Goal: Information Seeking & Learning: Learn about a topic

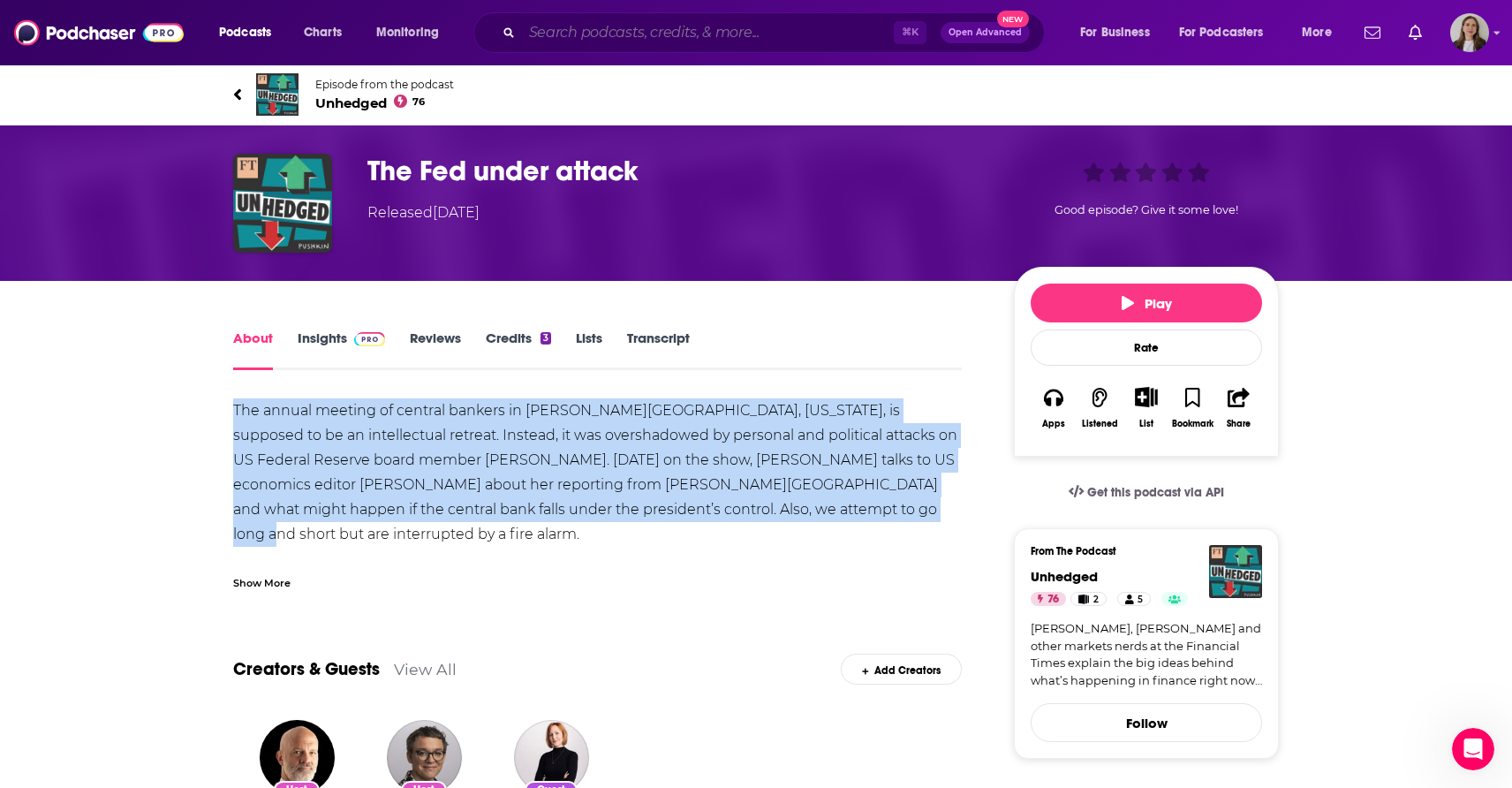
click at [685, 32] on input "Search podcasts, credits, & more..." at bounding box center [707, 32] width 372 height 28
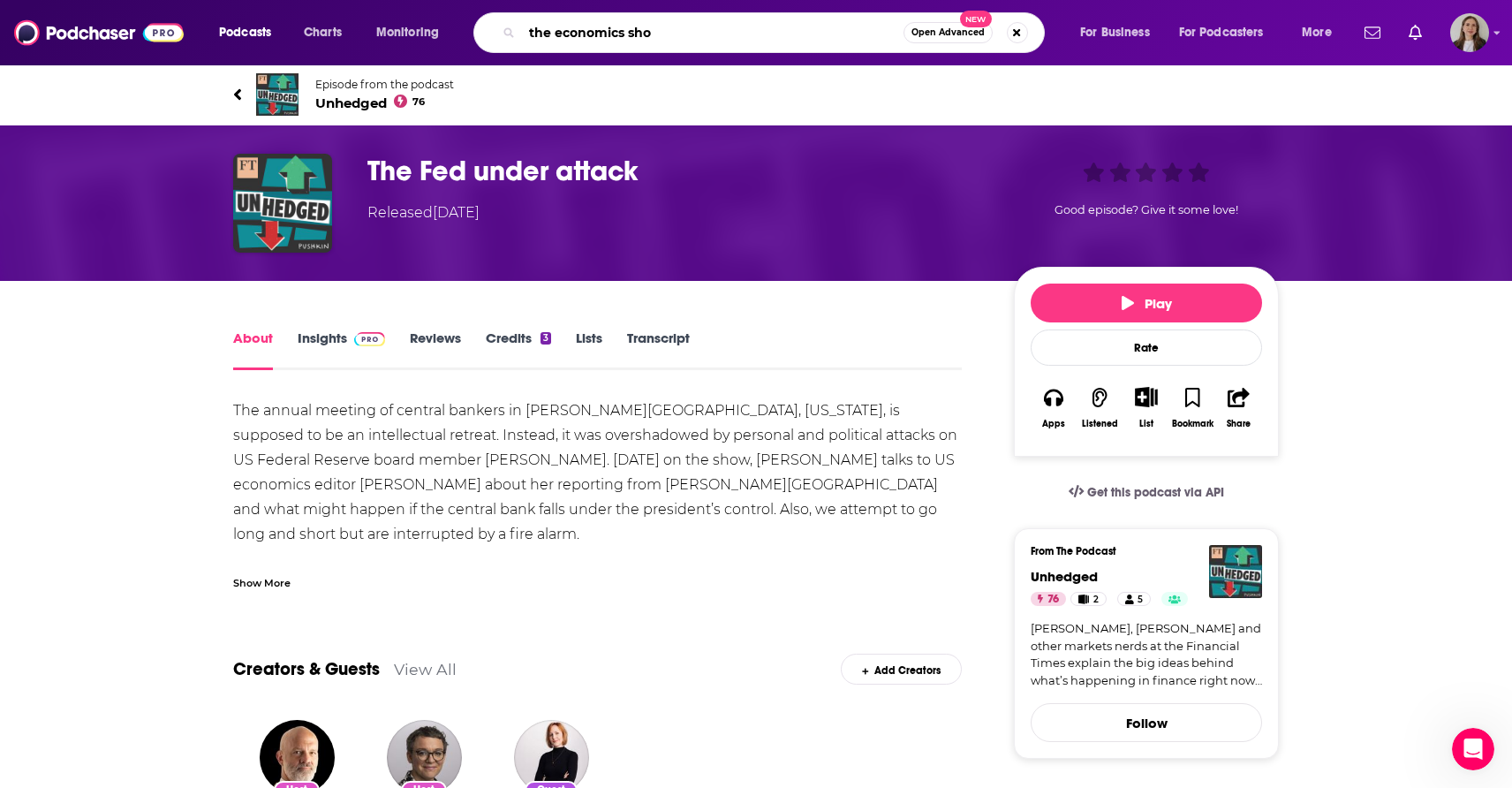
type input "the economics show"
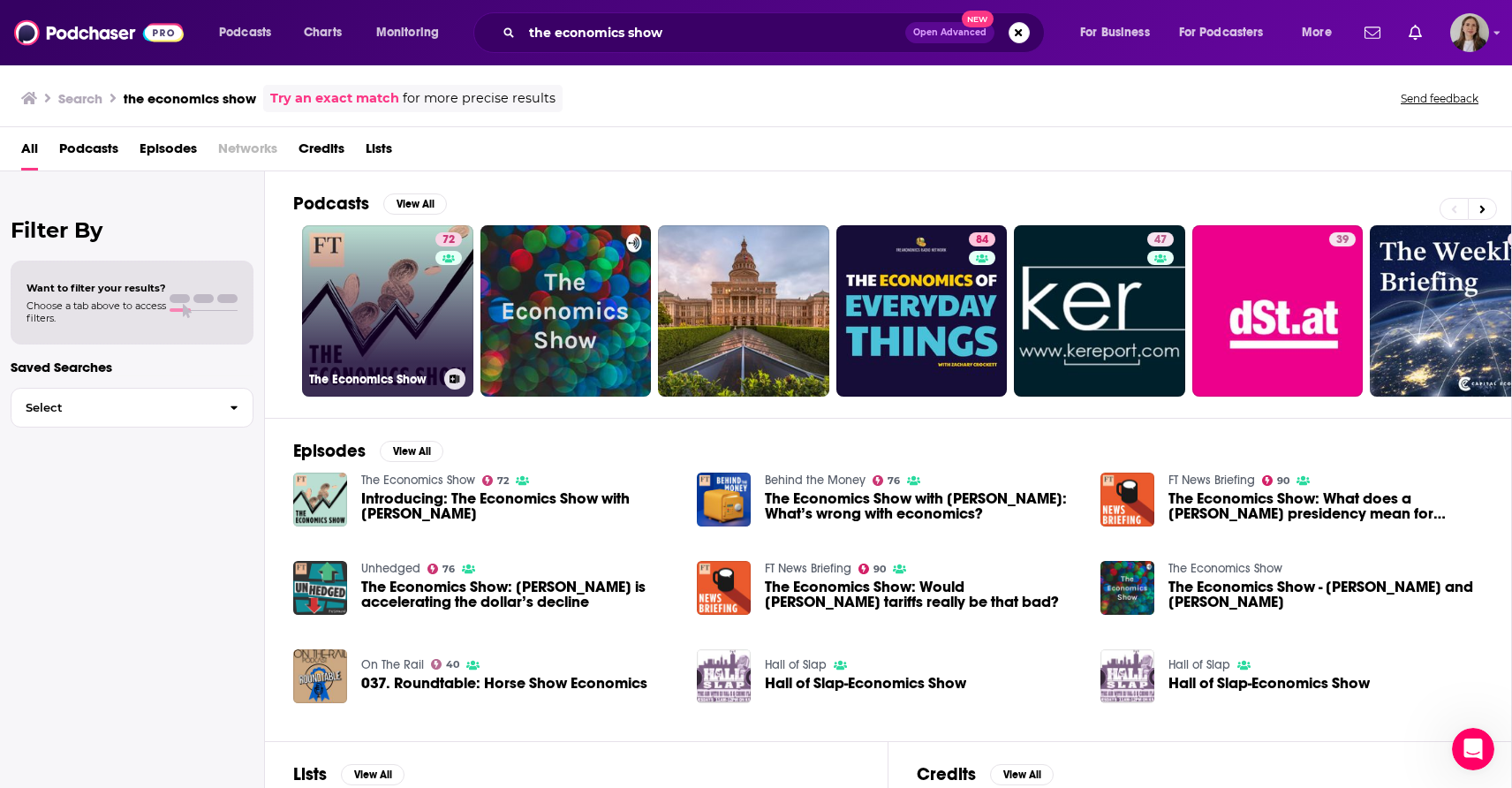
click at [374, 325] on link "72 The Economics Show" at bounding box center [387, 311] width 171 height 171
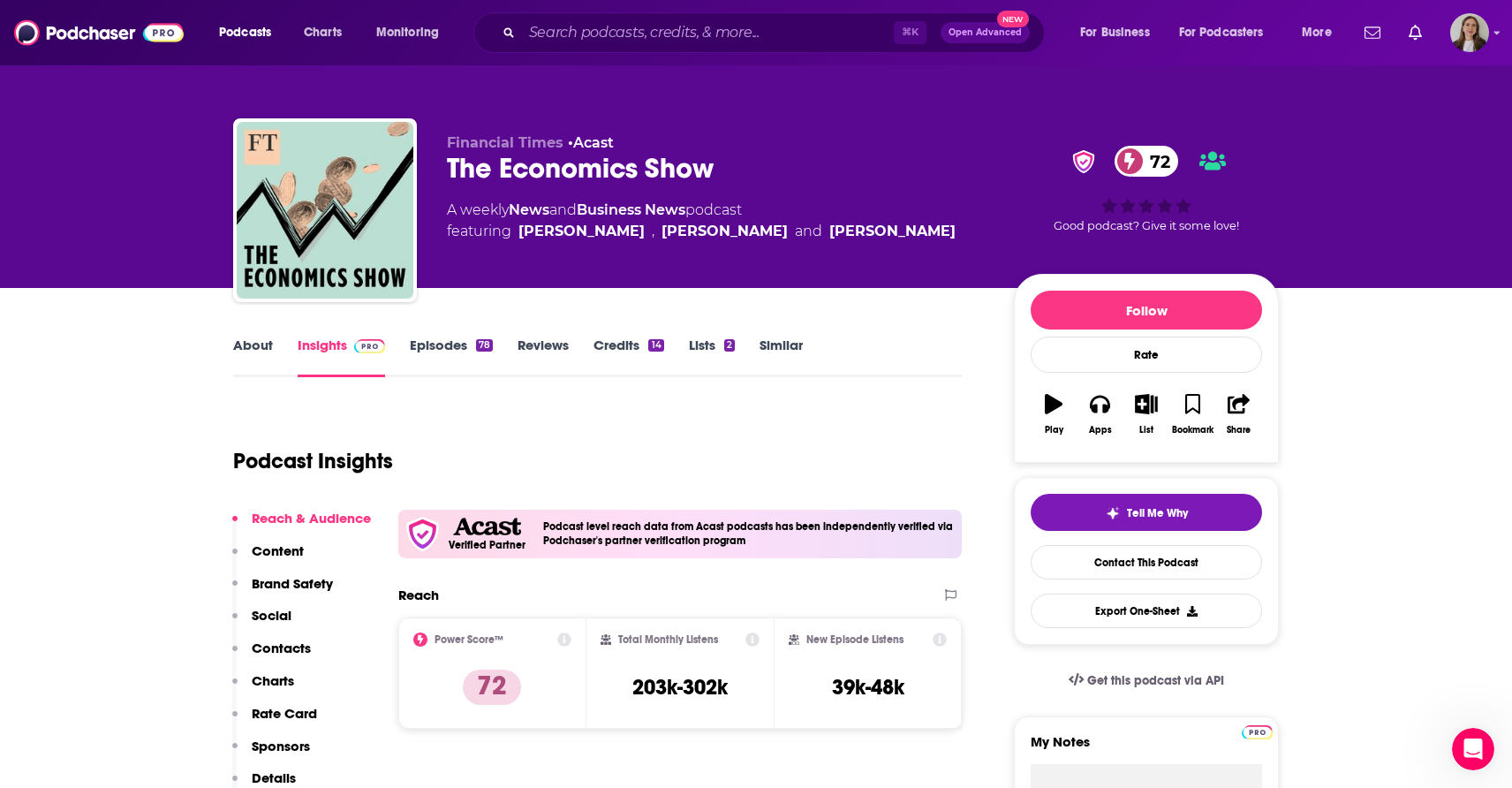
drag, startPoint x: 911, startPoint y: 233, endPoint x: 771, endPoint y: 239, distance: 140.1
click at [771, 239] on div "A weekly News and Business News podcast featuring [PERSON_NAME] , [PERSON_NAME]…" at bounding box center [716, 220] width 539 height 42
copy div "[PERSON_NAME]"
